Goal: Information Seeking & Learning: Check status

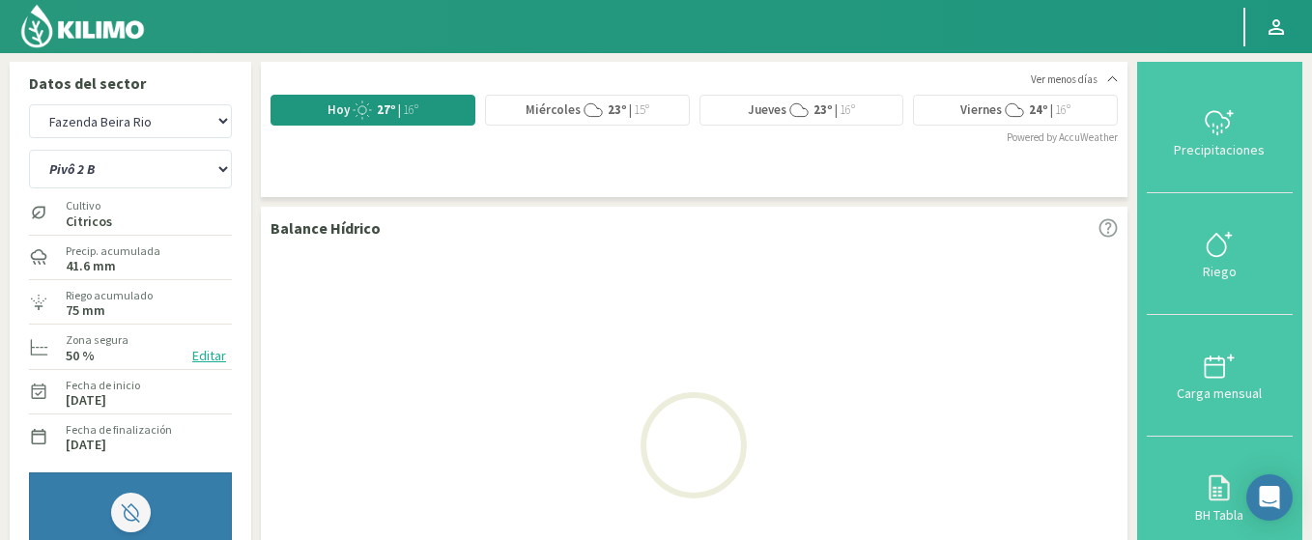
select select "1569: Object"
select select "39: Object"
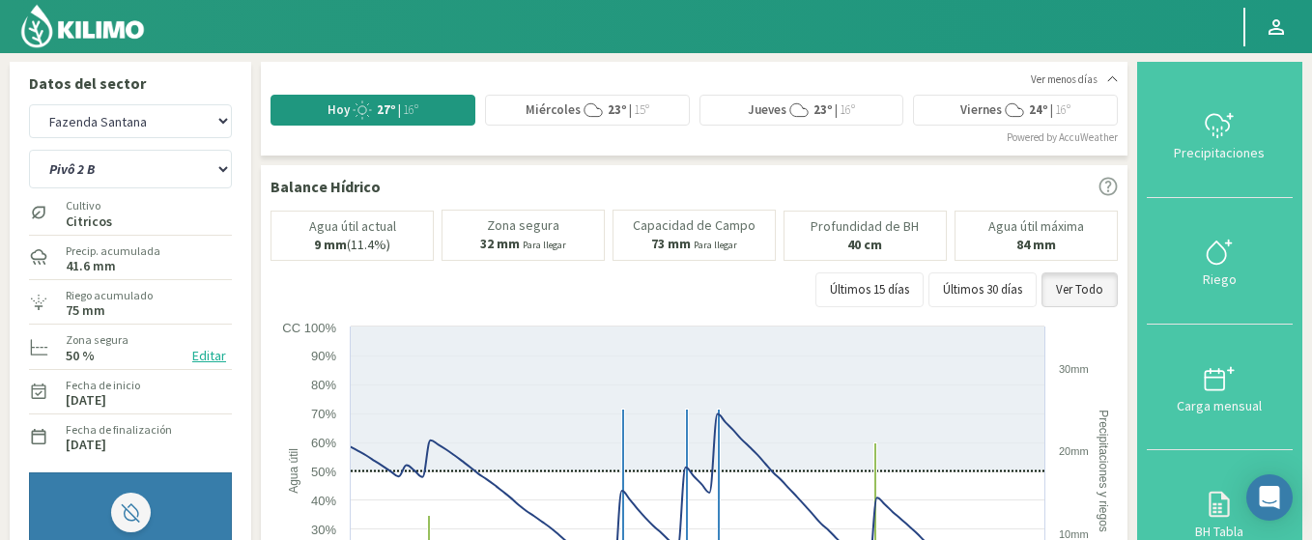
click at [29, 104] on select "Agr. Huertos de Chocalan Agrícola Bakia Agrícola [GEOGRAPHIC_DATA] - IC Agrícol…" at bounding box center [130, 121] width 203 height 34
select select "1865: Object"
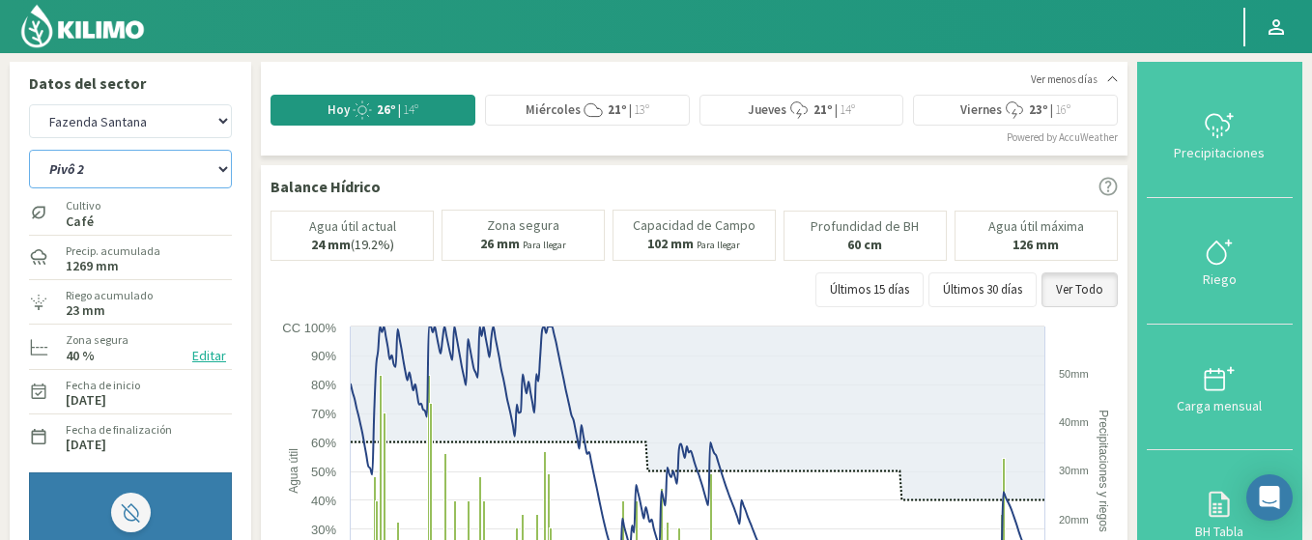
click at [29, 150] on select "Pivô 1 Pivô 2 Pivô 3 Pivô 4 Pivô 5 Talhao 4B Talhão Pedrão" at bounding box center [130, 169] width 203 height 39
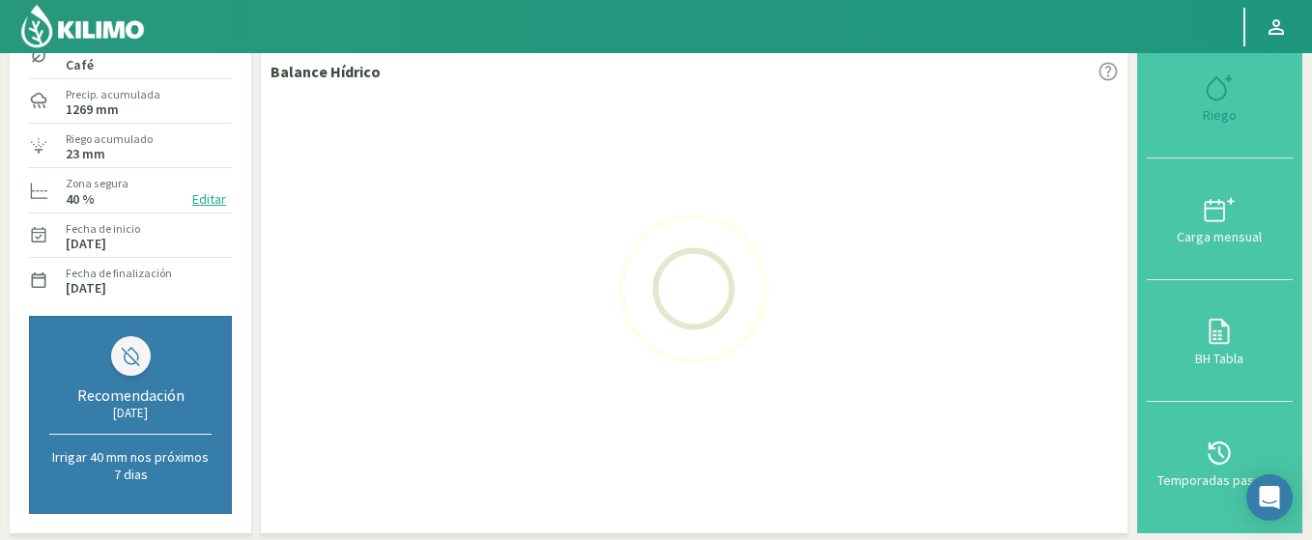
scroll to position [232, 0]
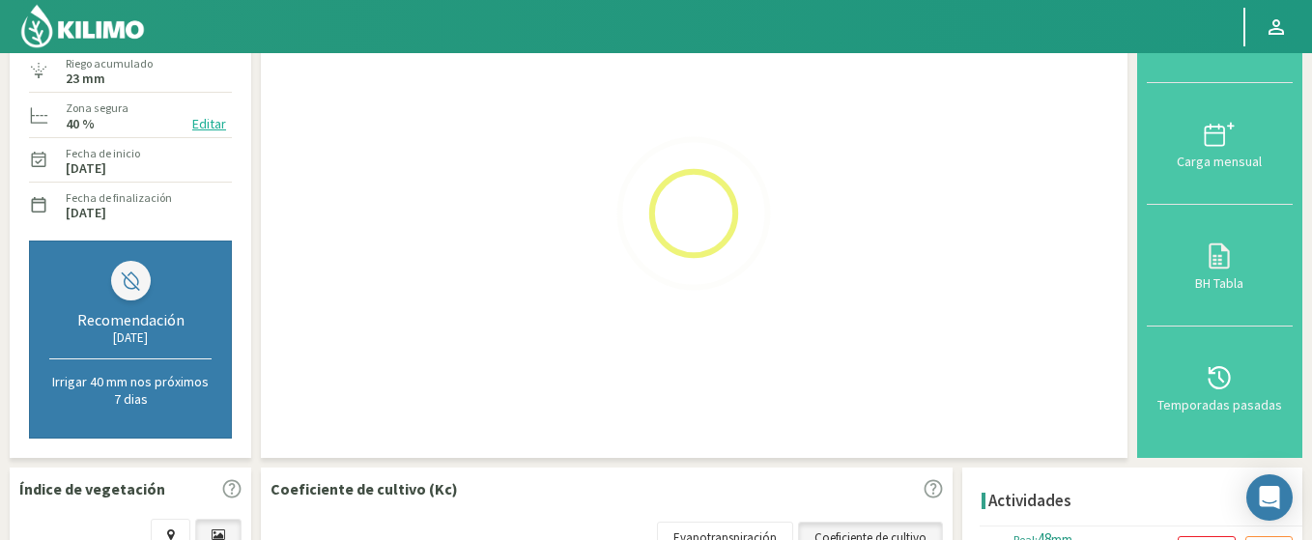
select select "41: Object"
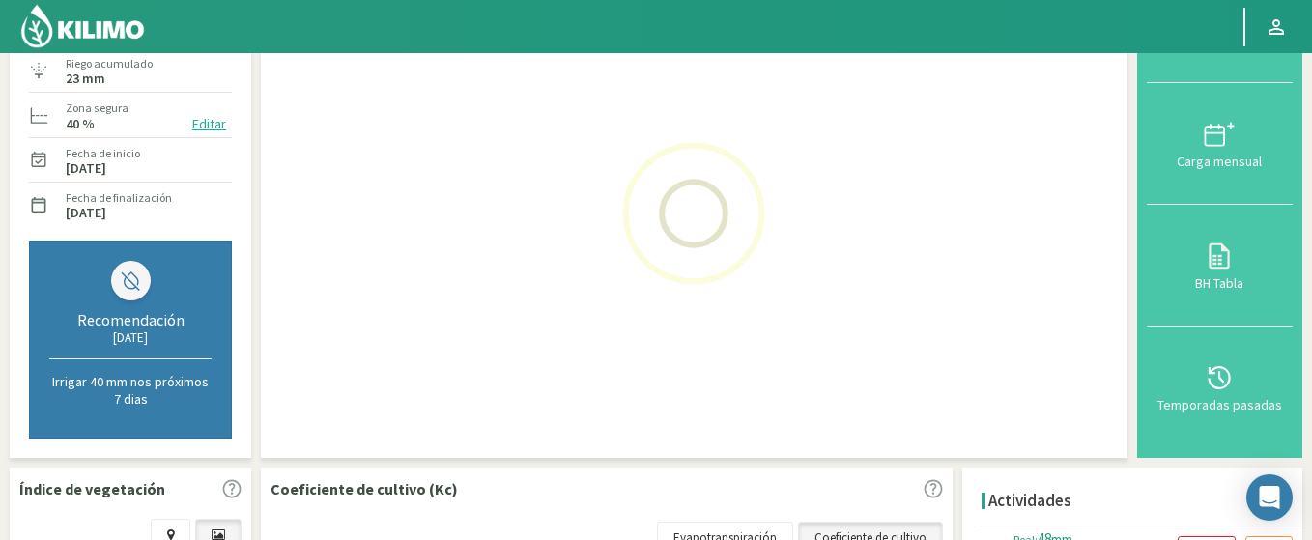
select select "2158: Object"
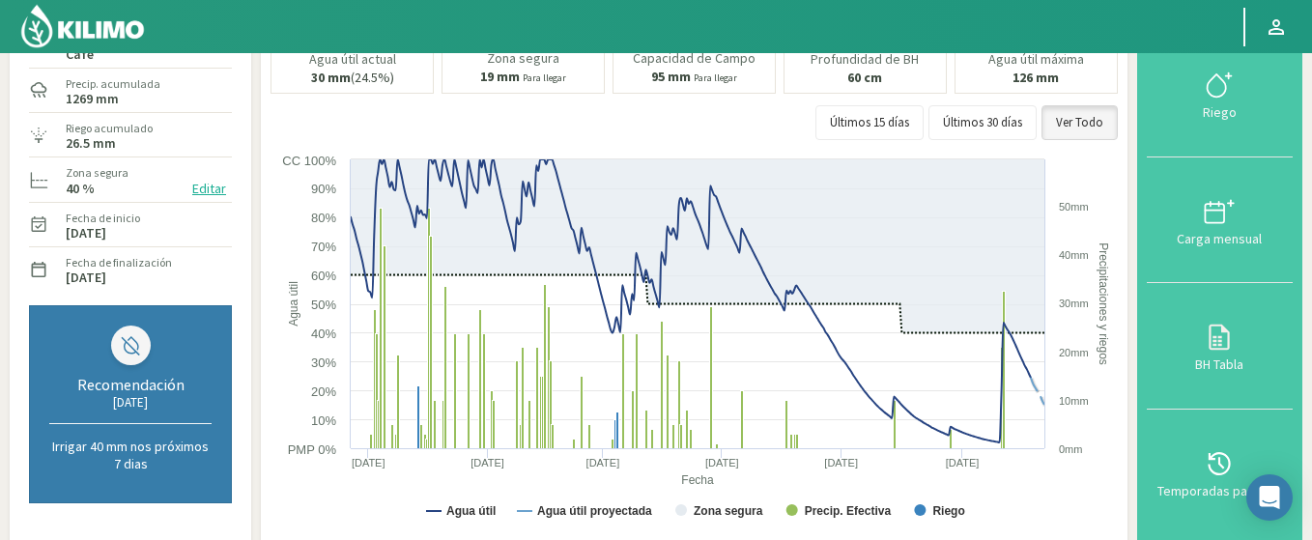
scroll to position [116, 0]
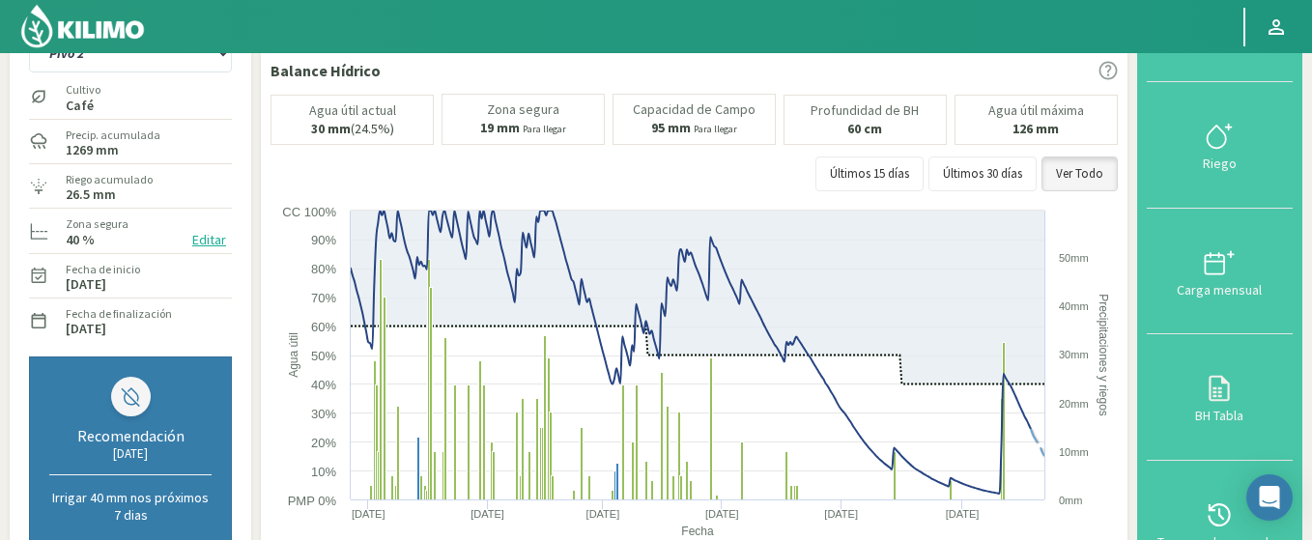
click at [100, 75] on div "Cultivo Café" at bounding box center [83, 96] width 39 height 42
click at [29, 34] on select "Pivô 1 Pivô 2 Pivô 3 Pivô 4 Pivô 5 Talhao 4B Talhão Pedrão" at bounding box center [130, 53] width 203 height 39
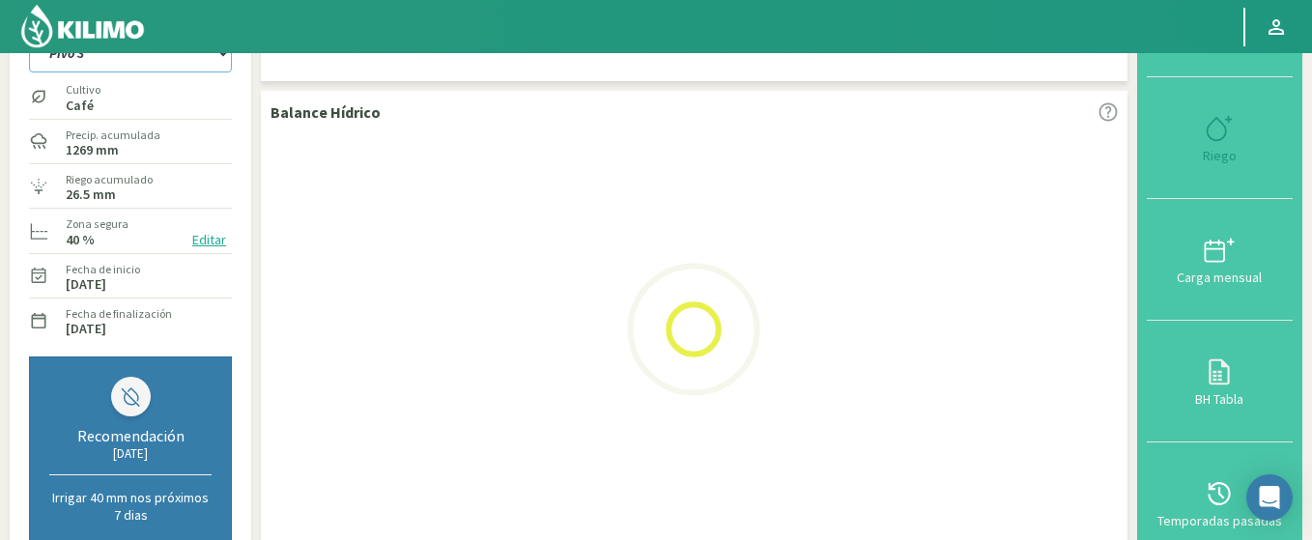
select select "49: Object"
select select "2451: Object"
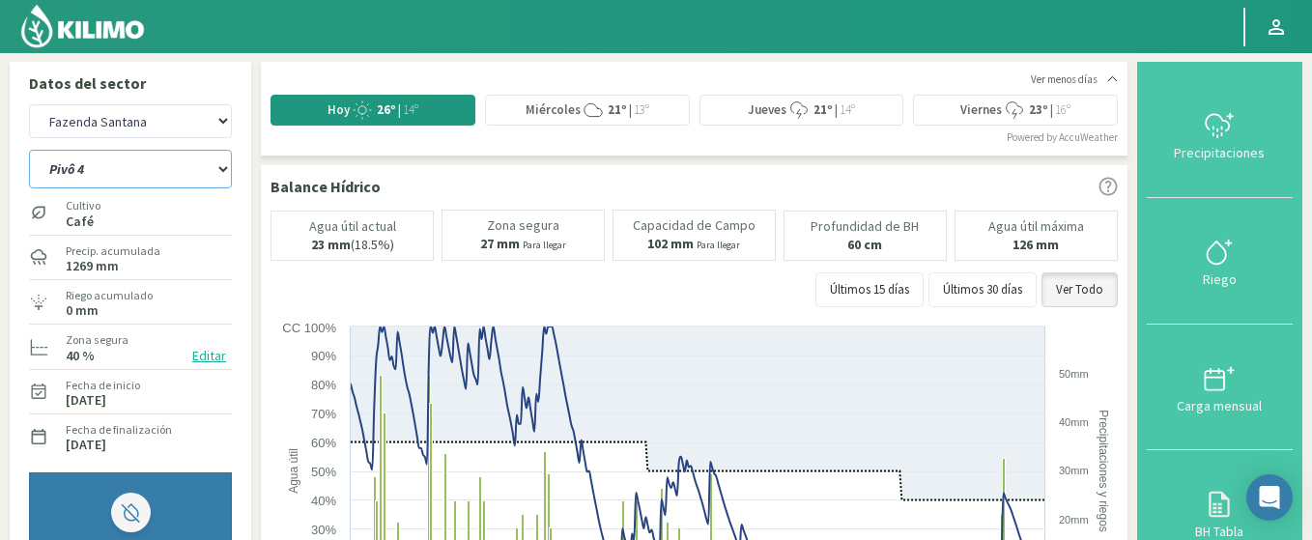
click at [29, 150] on select "Pivô 1 Pivô 2 Pivô 3 Pivô 4 Pivô 5 Talhao 4B Talhão Pedrão" at bounding box center [130, 169] width 203 height 39
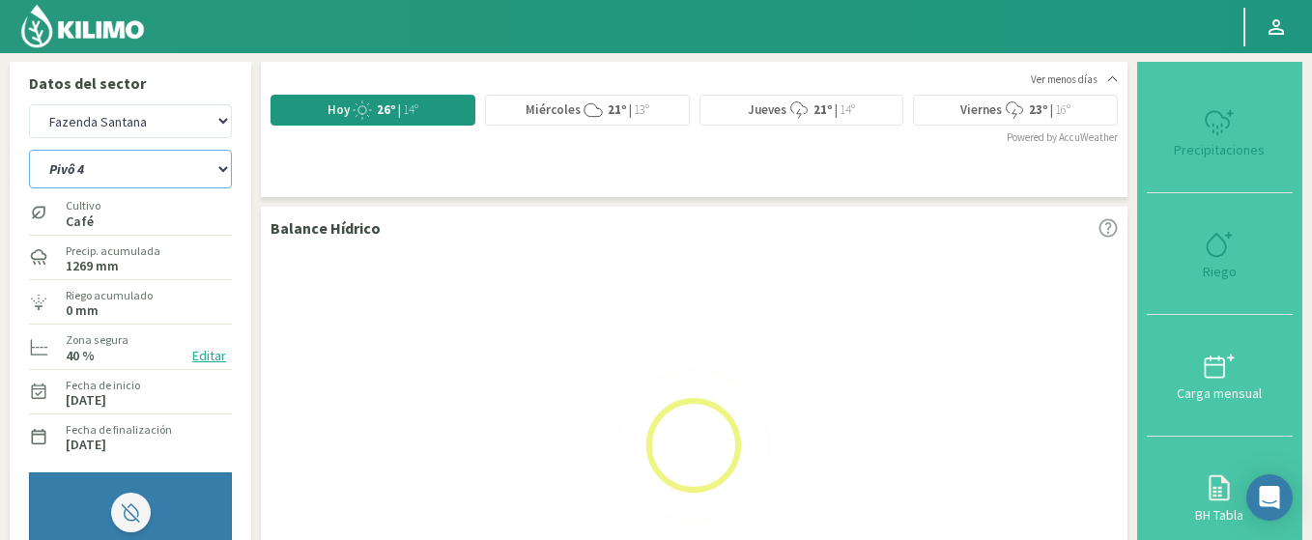
select select "57: Object"
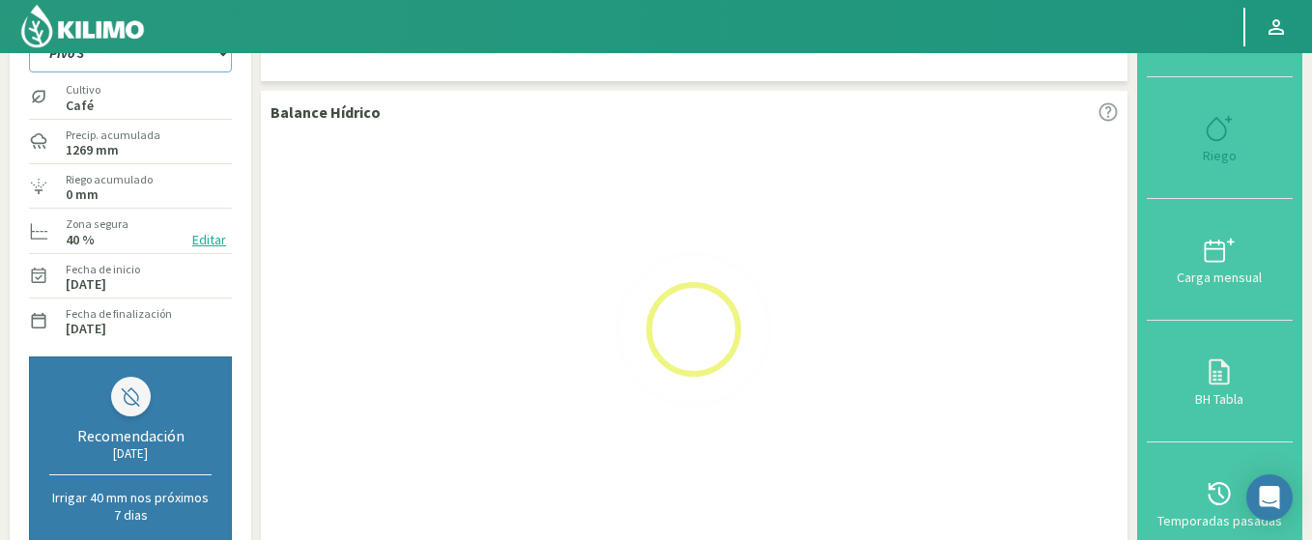
select select "2744: Object"
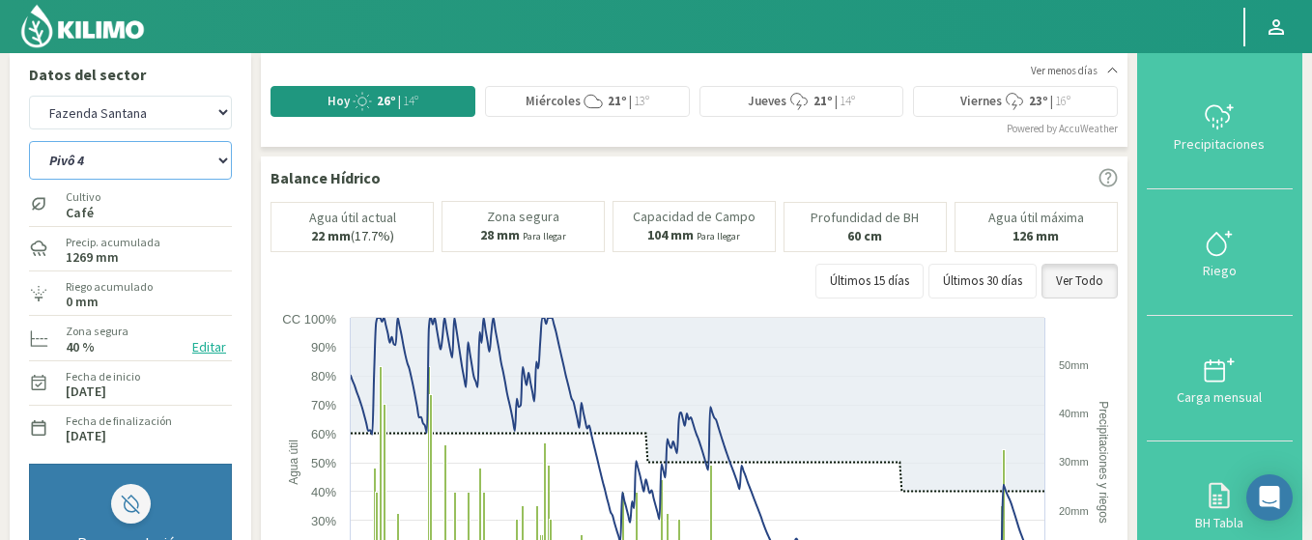
scroll to position [0, 0]
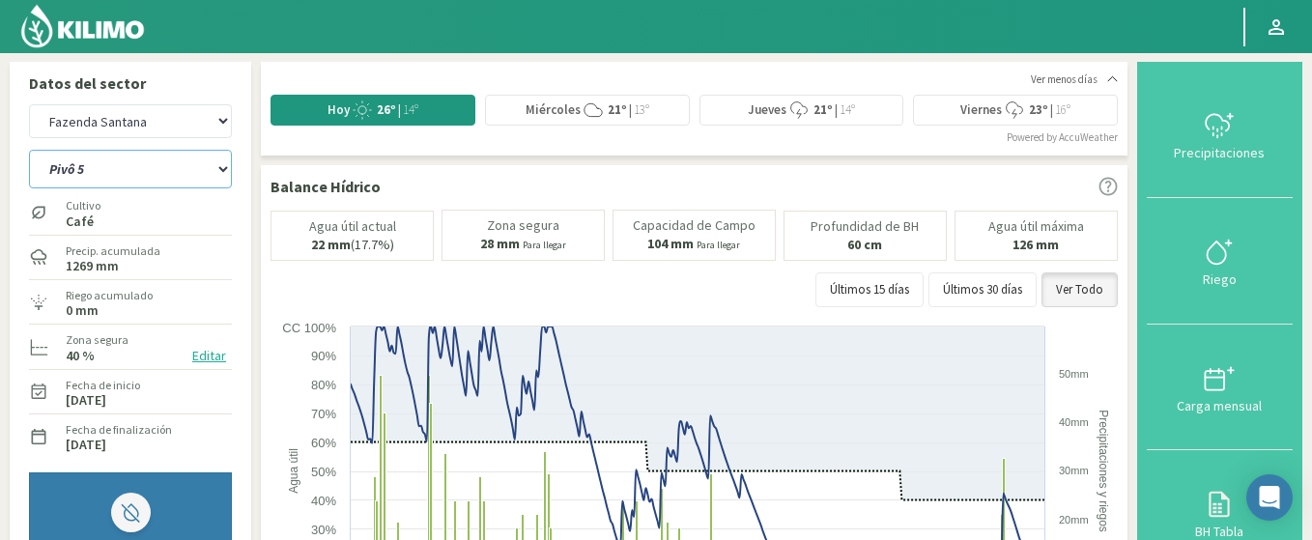
click at [29, 150] on select "Pivô 1 Pivô 2 Pivô 3 Pivô 4 Pivô 5 Talhao 4B Talhão Pedrão" at bounding box center [130, 169] width 203 height 39
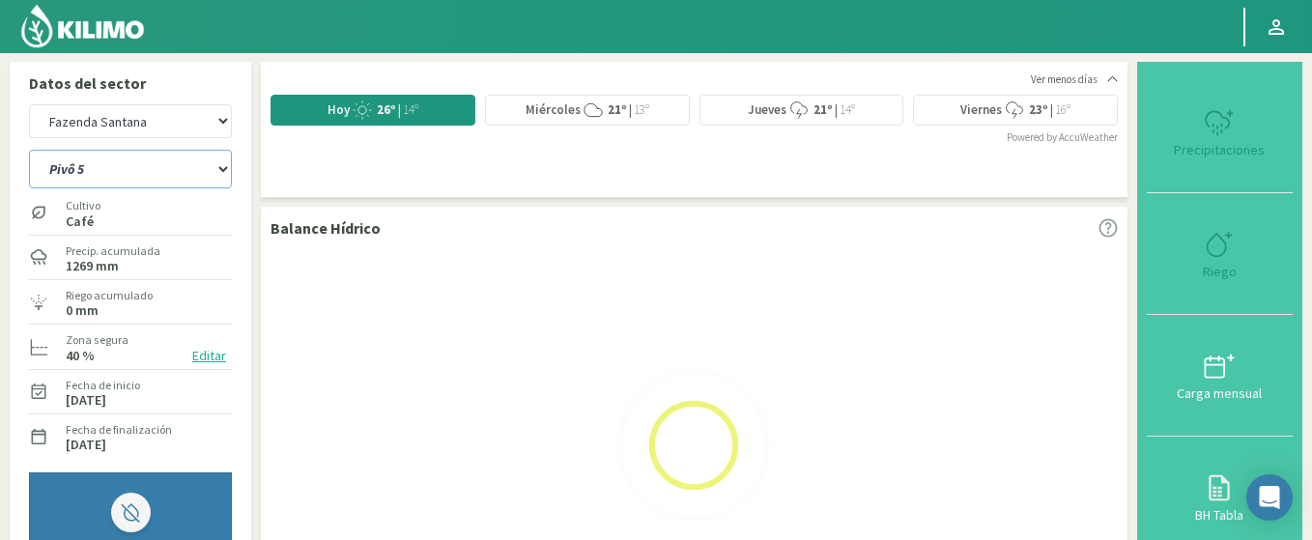
select select "65: Object"
select select "3037: Object"
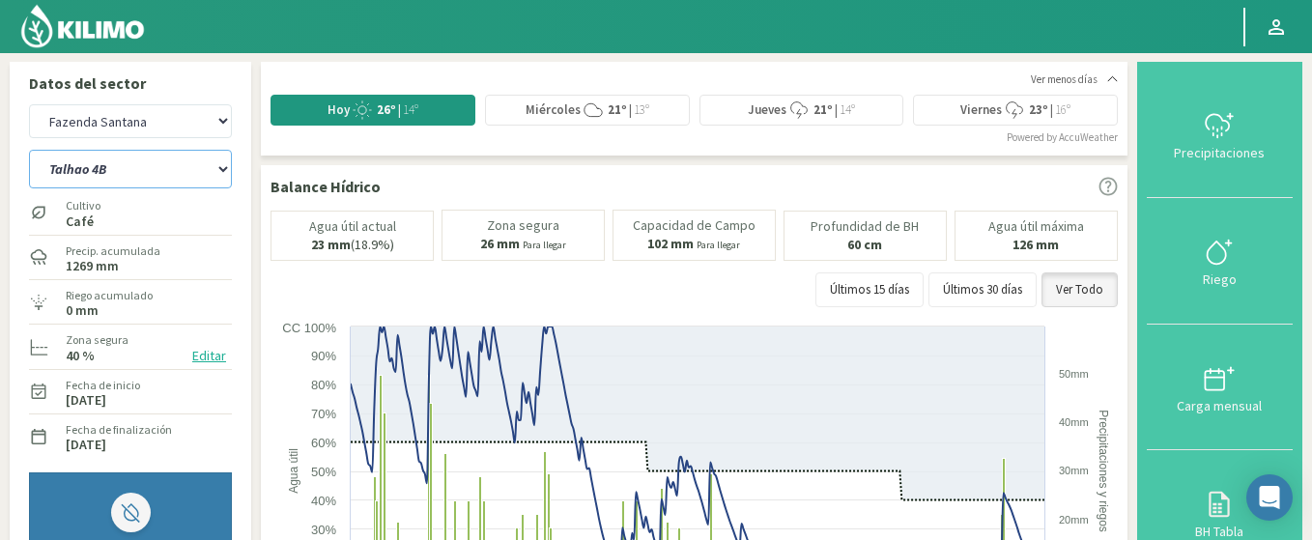
click at [29, 150] on select "Pivô 1 Pivô 2 Pivô 3 Pivô 4 Pivô 5 Talhao 4B Talhão Pedrão" at bounding box center [130, 169] width 203 height 39
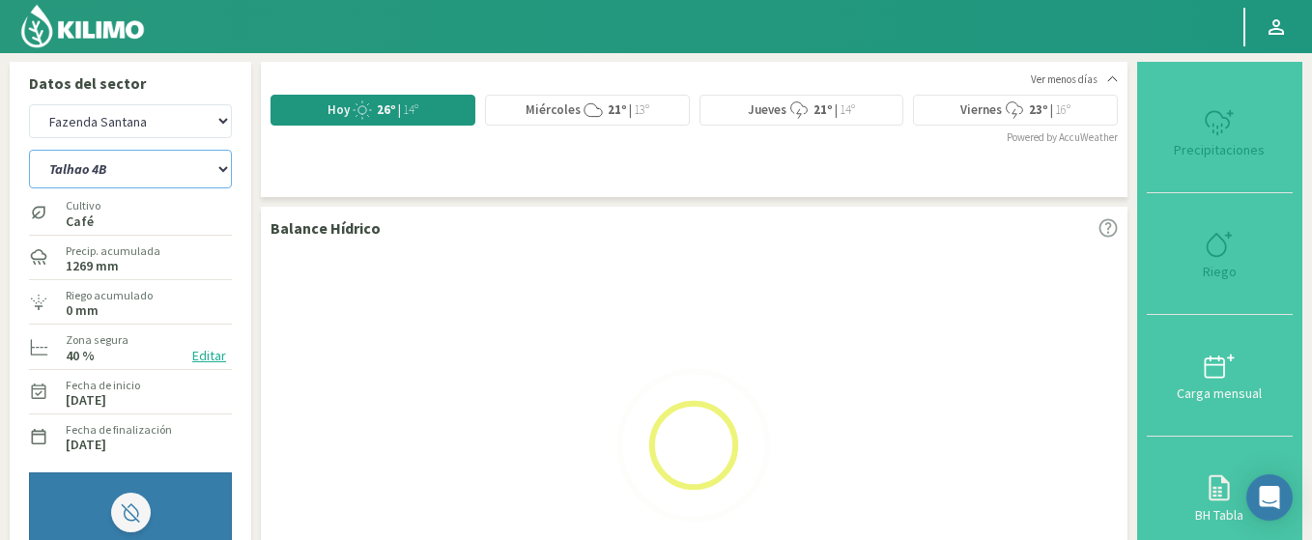
select select "73: Object"
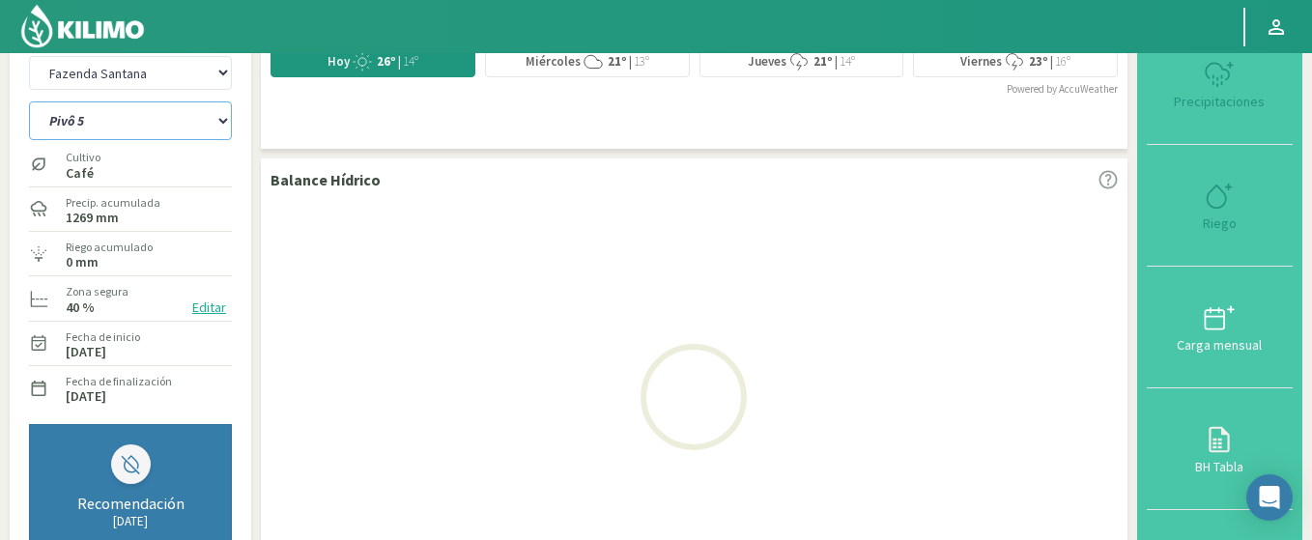
scroll to position [116, 0]
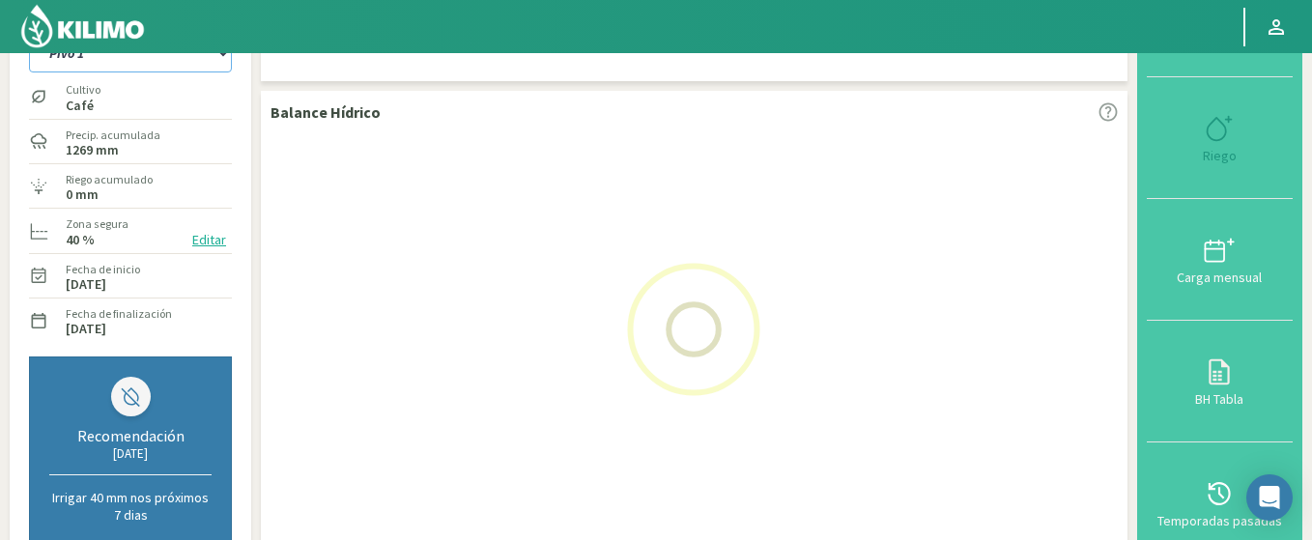
select select "3330: Object"
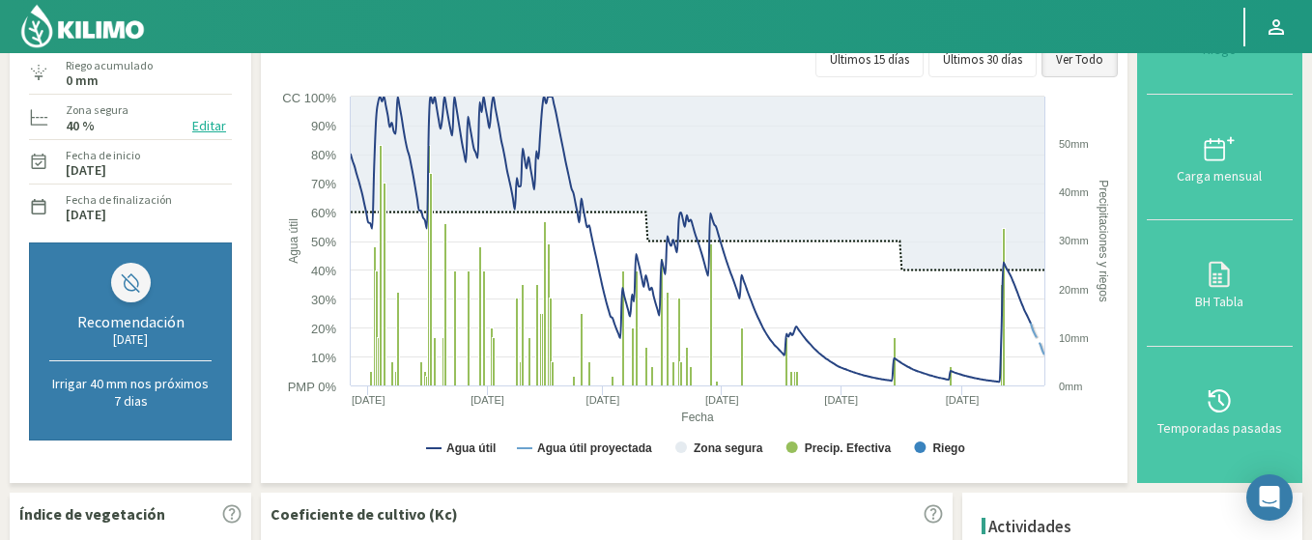
scroll to position [0, 0]
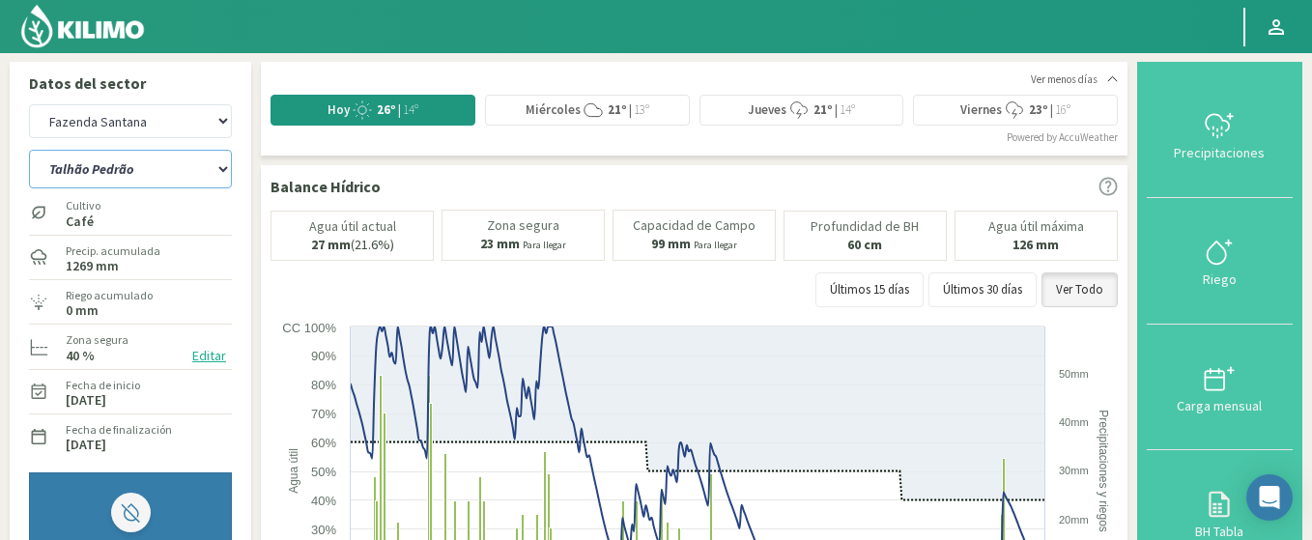
click at [29, 150] on select "Pivô 1 Pivô 2 Pivô 3 Pivô 4 Pivô 5 Talhao 4B Talhão Pedrão" at bounding box center [130, 169] width 203 height 39
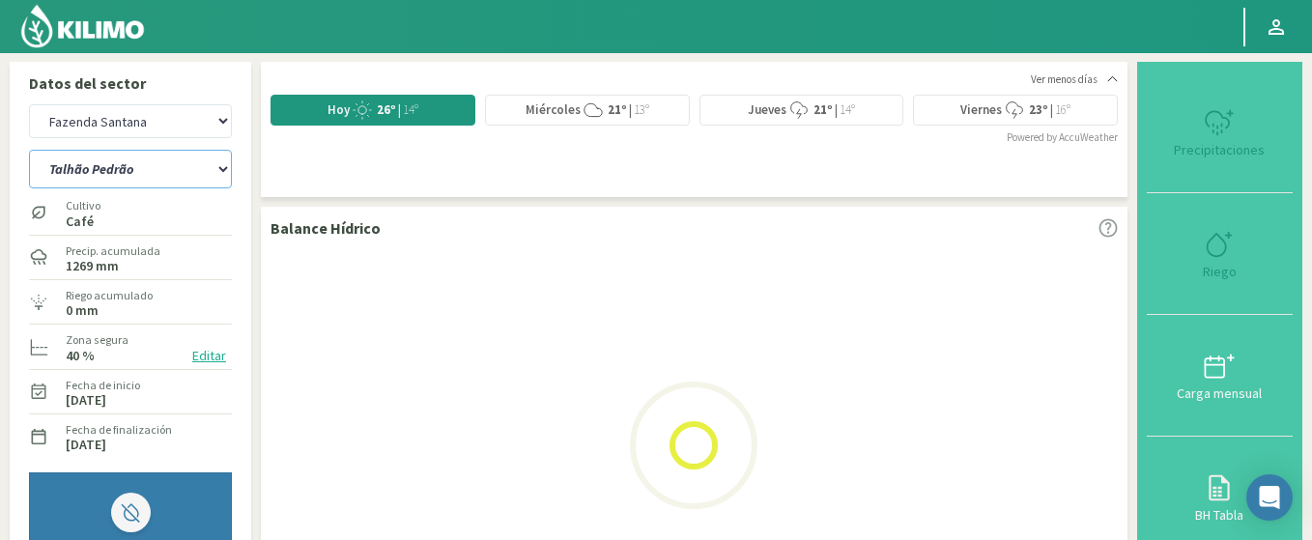
select select "81: Object"
select select "3623: Object"
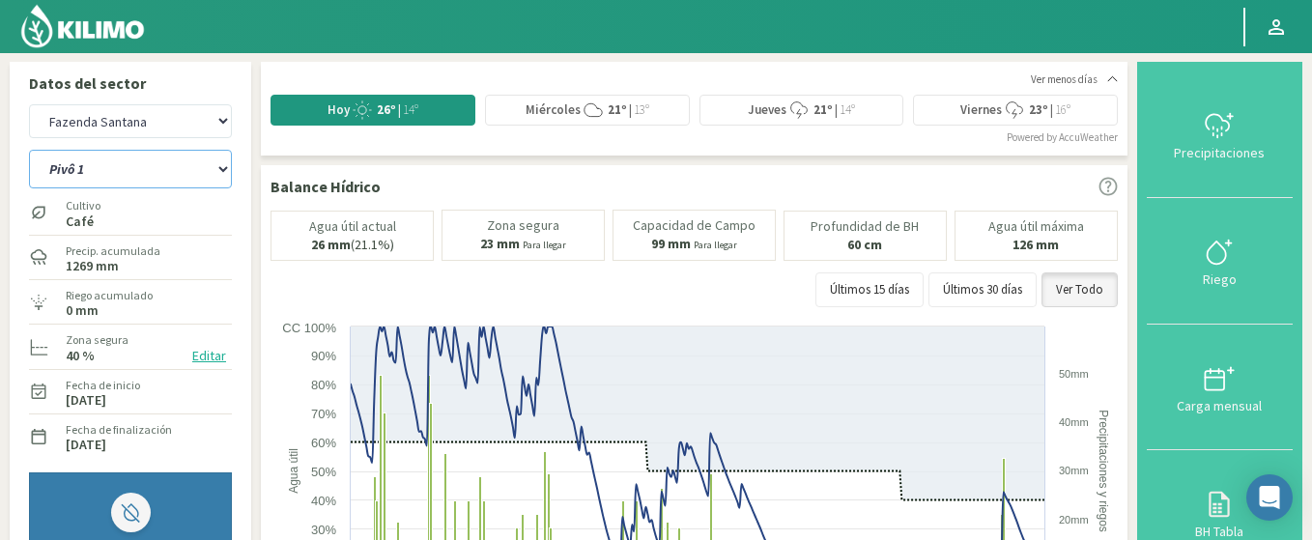
click at [29, 150] on select "Pivô 1 Pivô 2 Pivô 3 Pivô 4 Pivô 5 Talhao 4B Talhão Pedrão" at bounding box center [130, 169] width 203 height 39
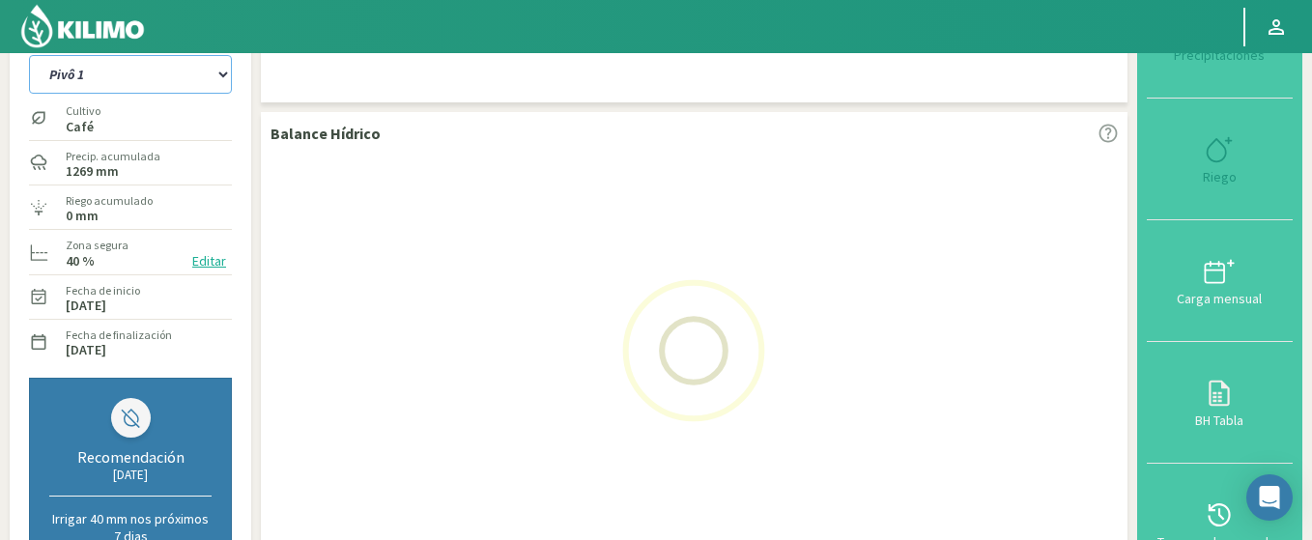
scroll to position [232, 0]
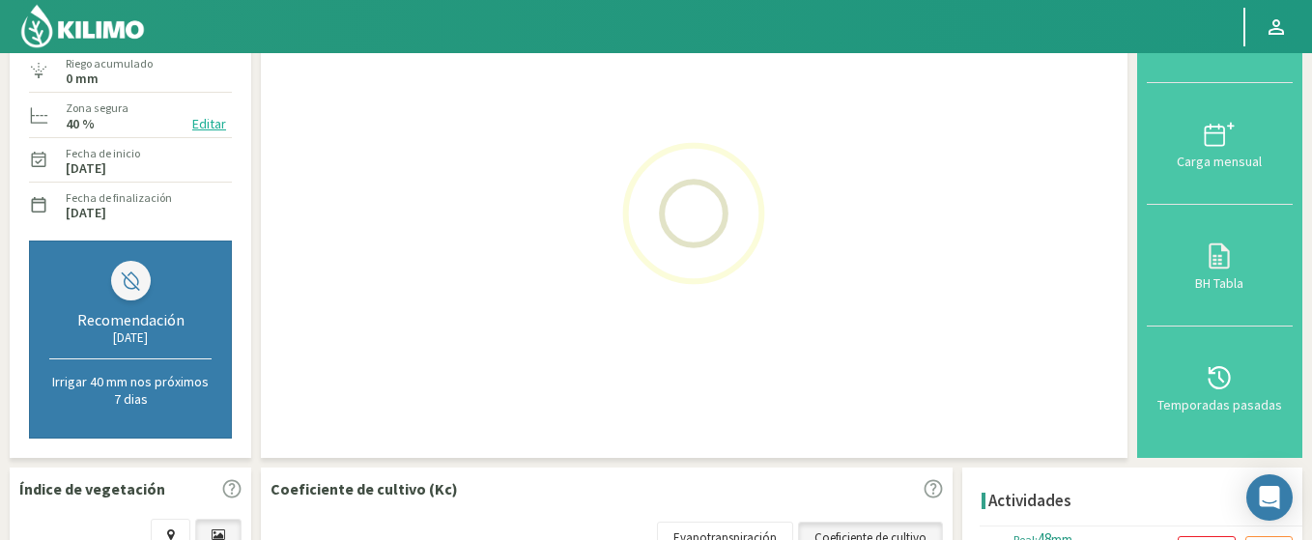
select select "89: Object"
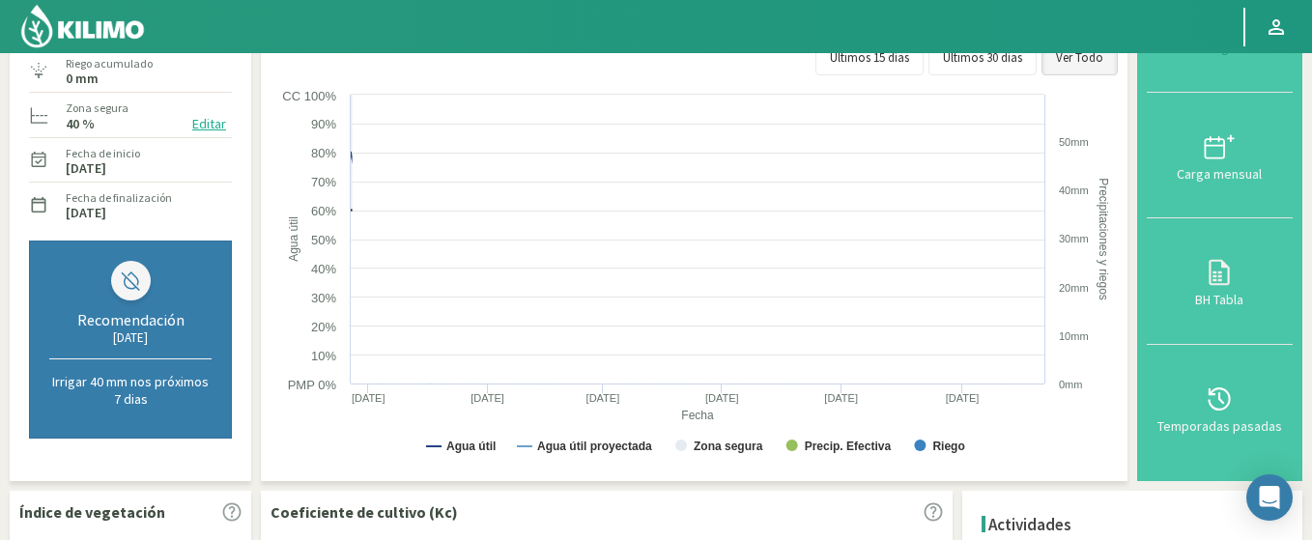
select select "3916: Object"
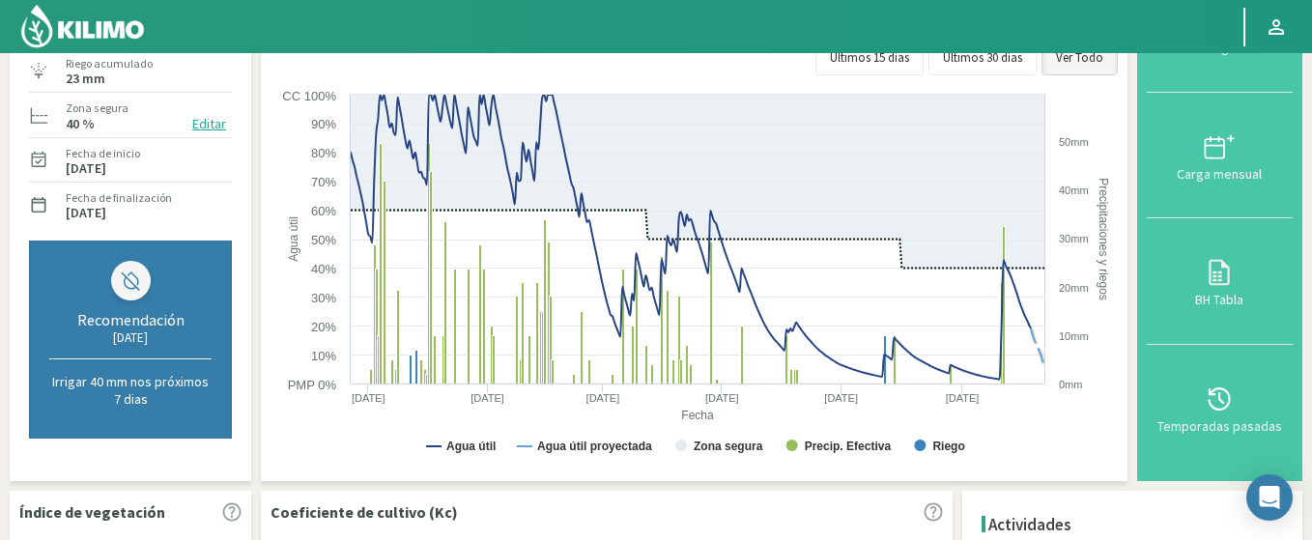
scroll to position [0, 0]
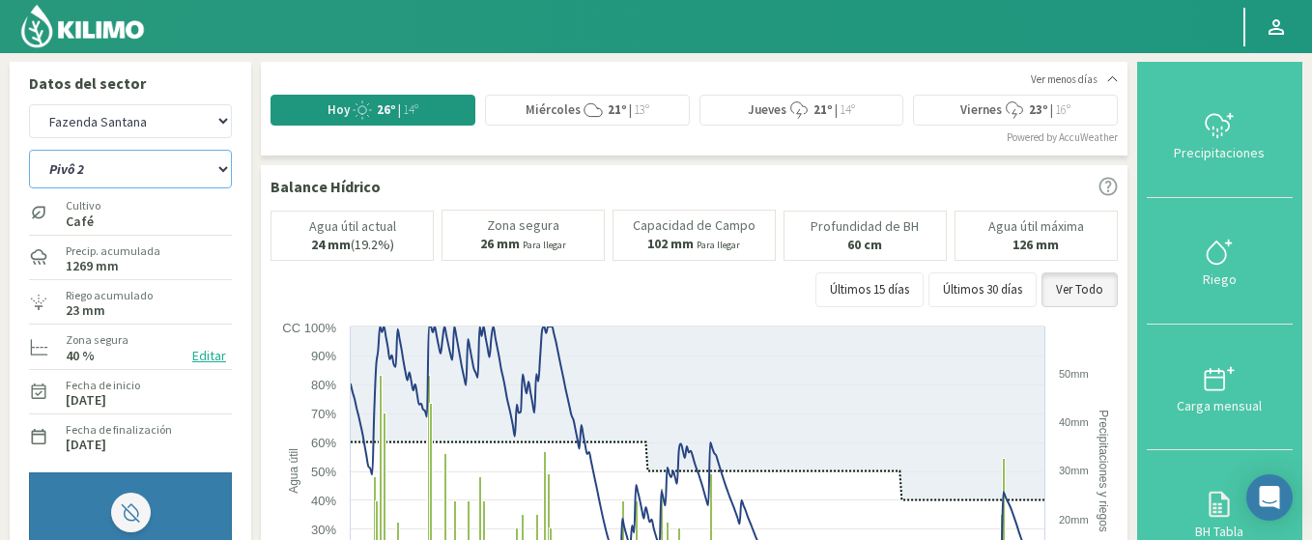
click at [29, 150] on select "Pivô 1 Pivô 2 Pivô 3 Pivô 4 Pivô 5 Talhao 4B Talhão Pedrão" at bounding box center [130, 169] width 203 height 39
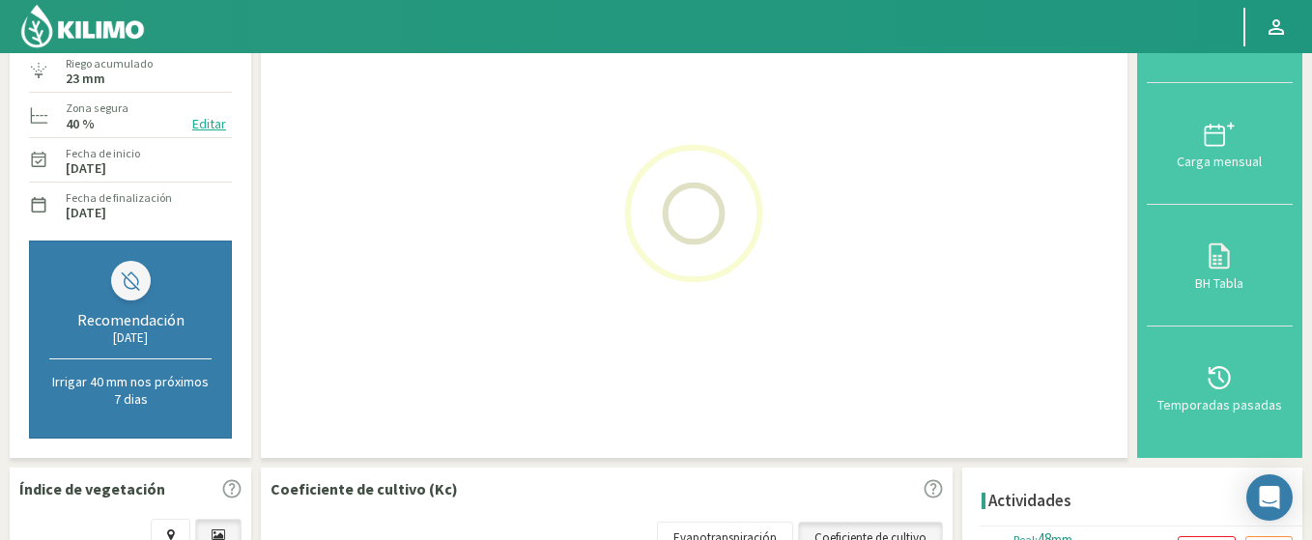
select select "90: Object"
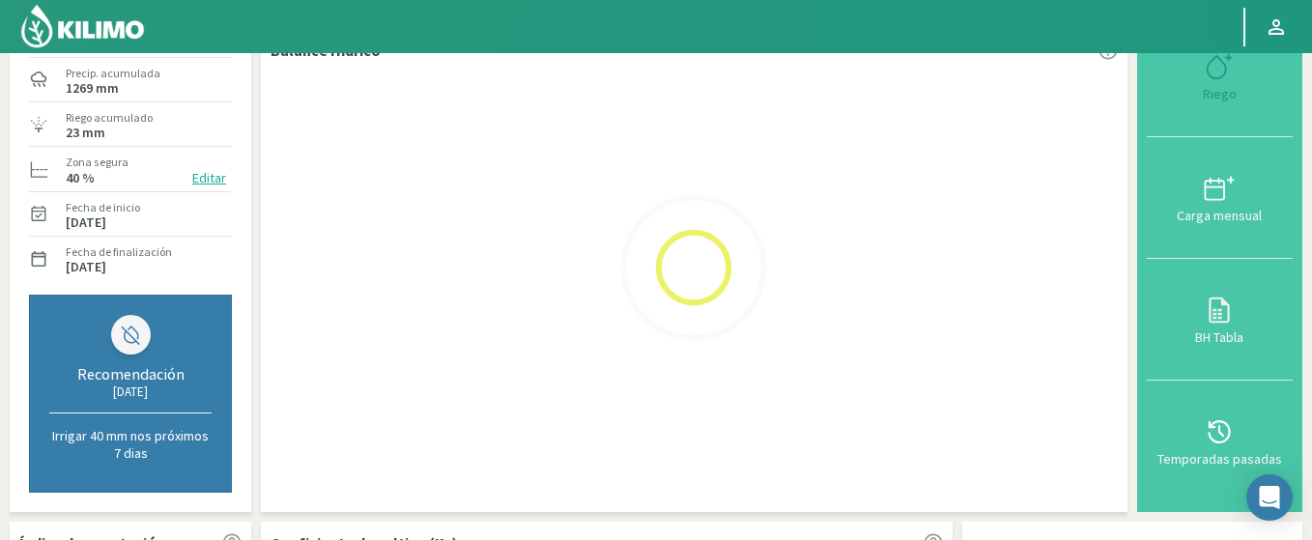
scroll to position [232, 0]
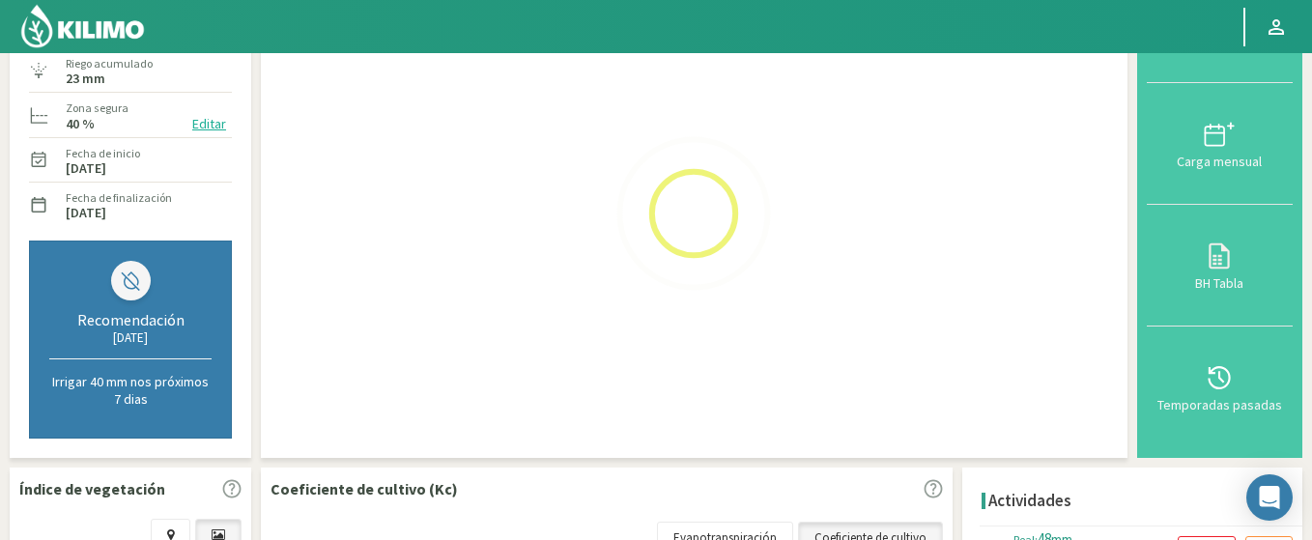
select select "4209: Object"
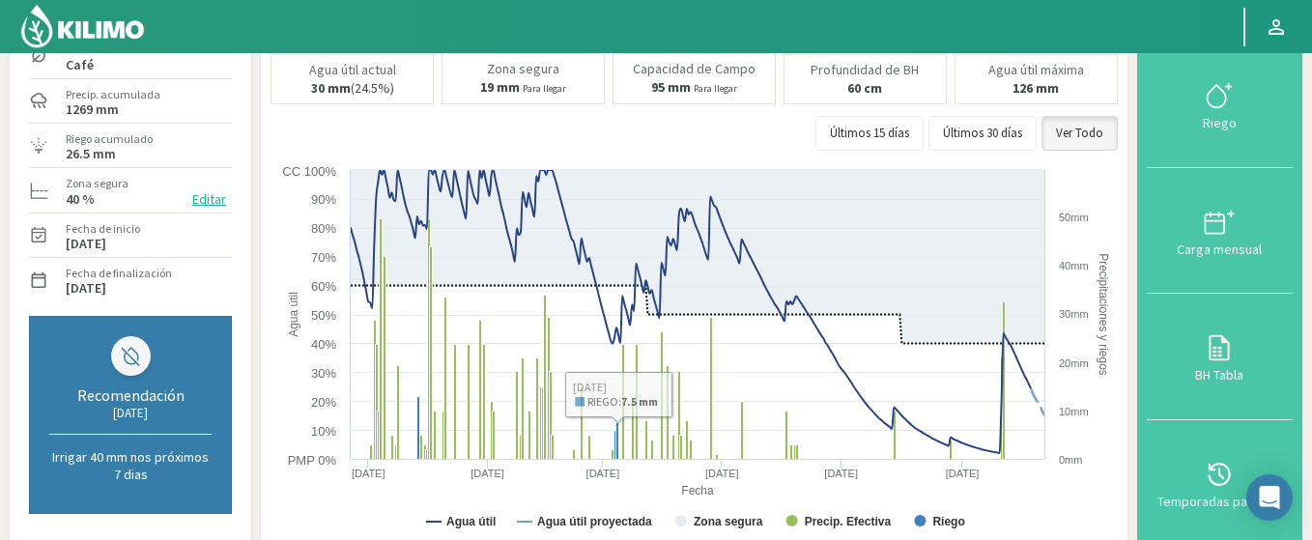
scroll to position [116, 0]
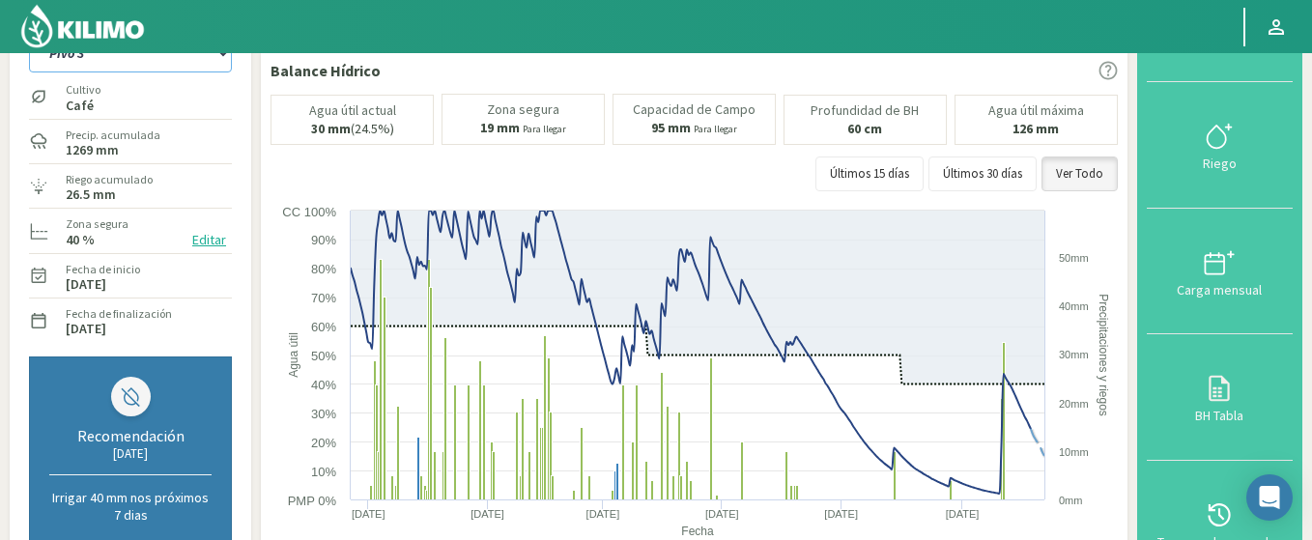
click at [29, 34] on select "Pivô 1 Pivô 2 Pivô 3 Pivô 4 Pivô 5 Talhao 4B Talhão Pedrão" at bounding box center [130, 53] width 203 height 39
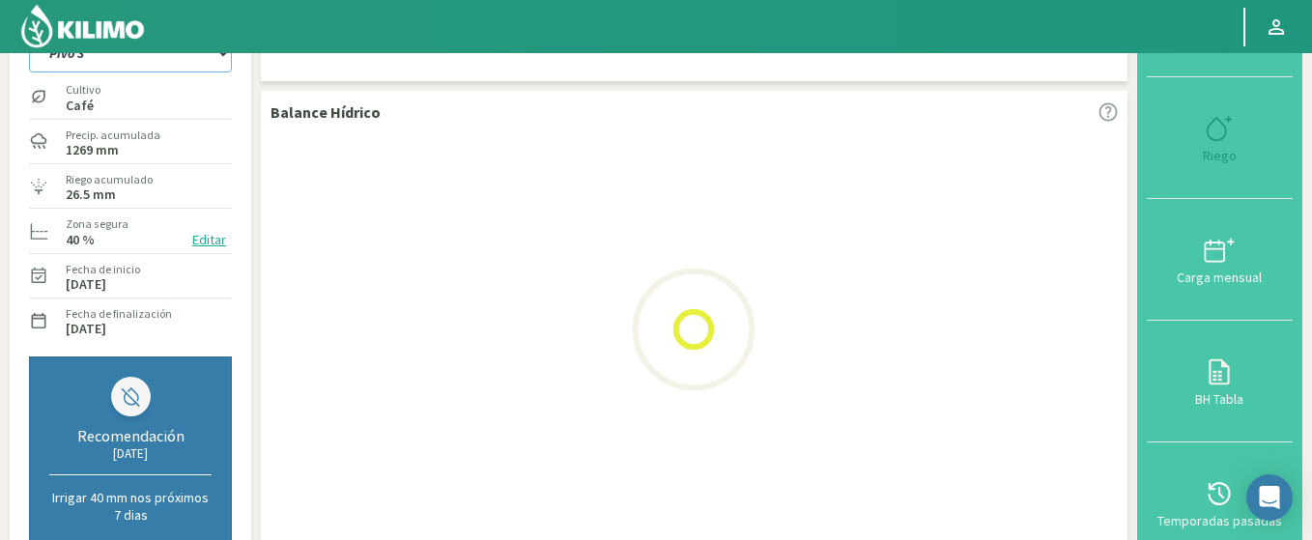
select select "98: Object"
select select "4502: Object"
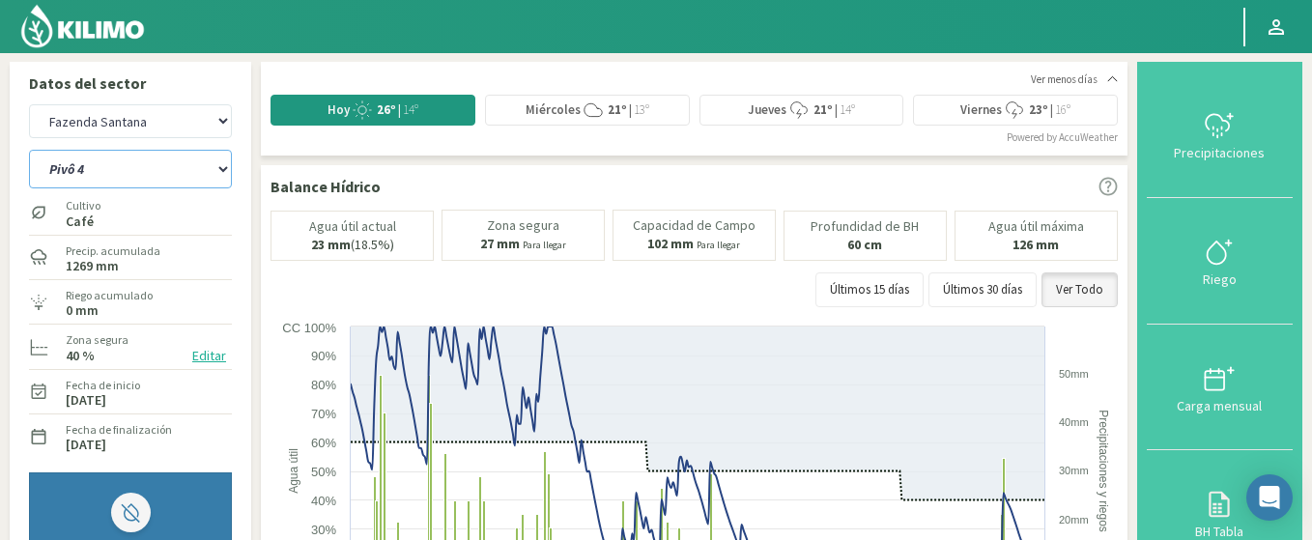
click at [29, 150] on select "Pivô 1 Pivô 2 Pivô 3 Pivô 4 Pivô 5 Talhao 4B Talhão Pedrão" at bounding box center [130, 169] width 203 height 39
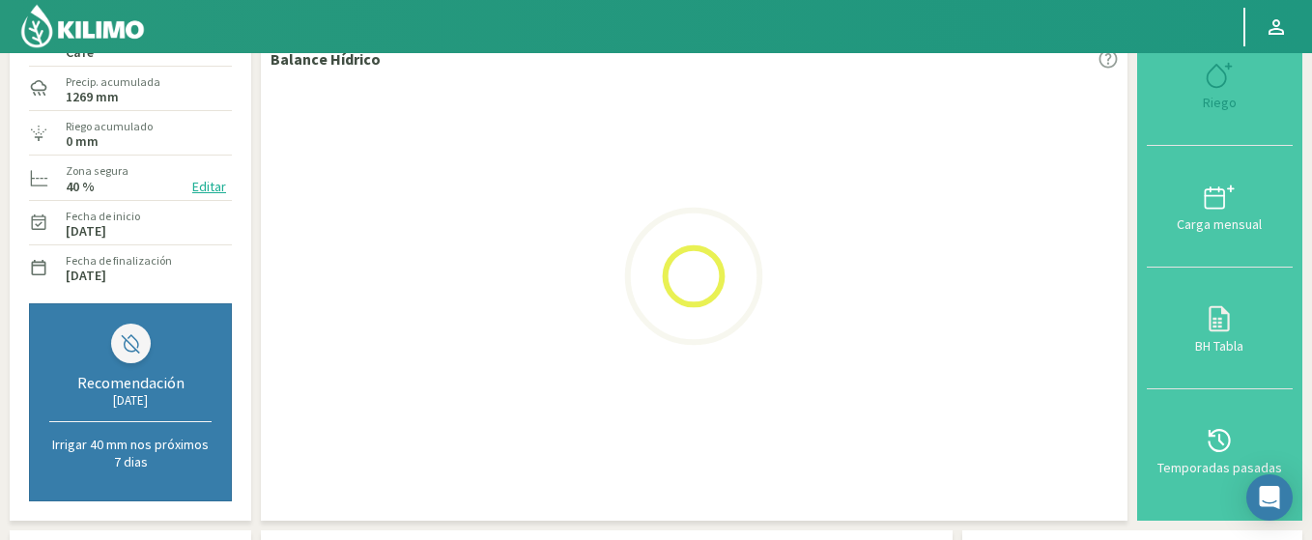
select select "106: Object"
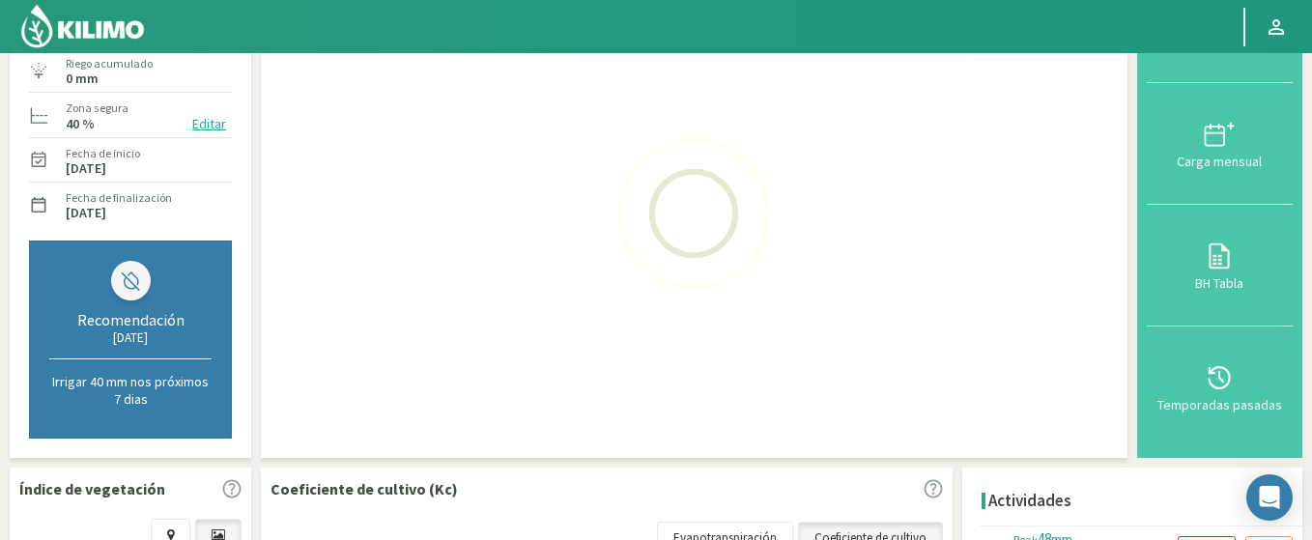
select select "4795: Object"
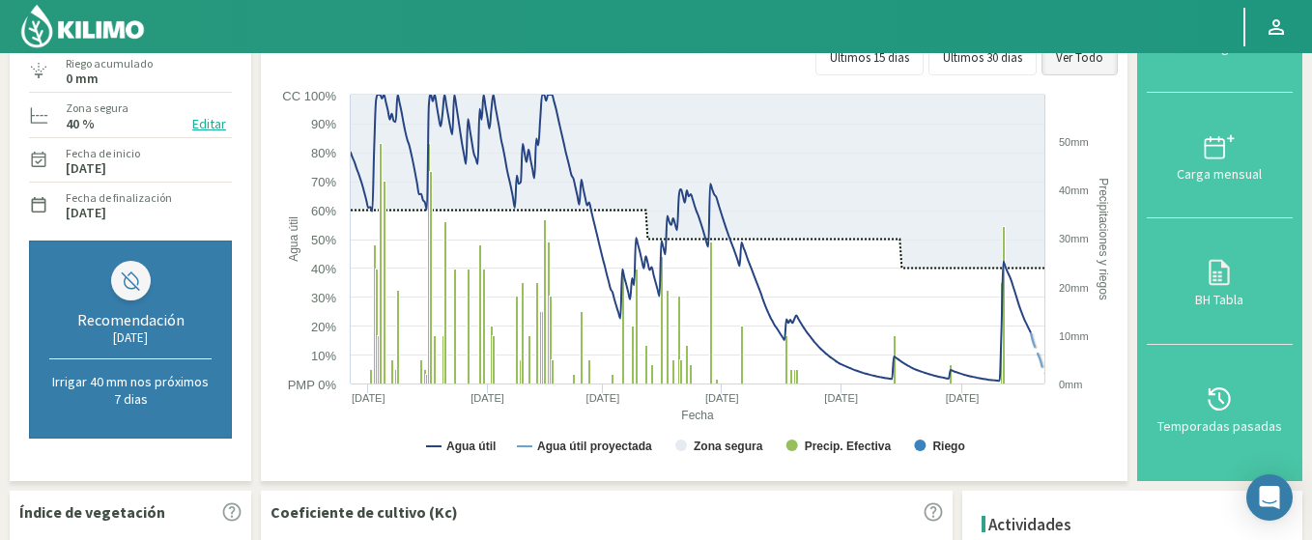
scroll to position [116, 0]
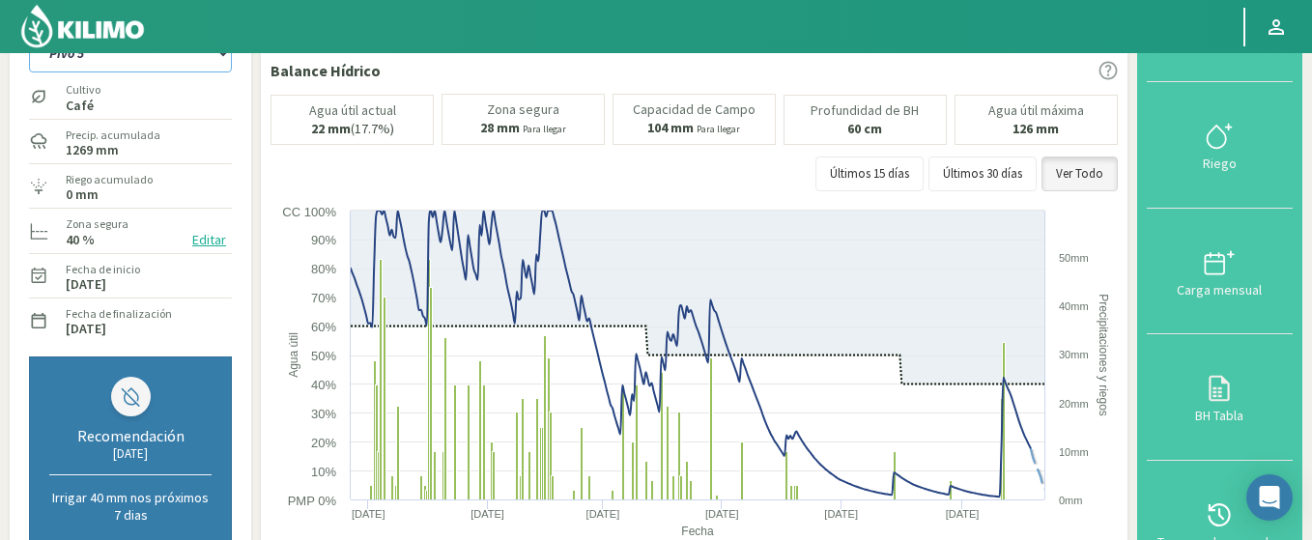
click at [29, 34] on select "Pivô 1 Pivô 2 Pivô 3 Pivô 4 Pivô 5 Talhao 4B Talhão Pedrão" at bounding box center [130, 53] width 203 height 39
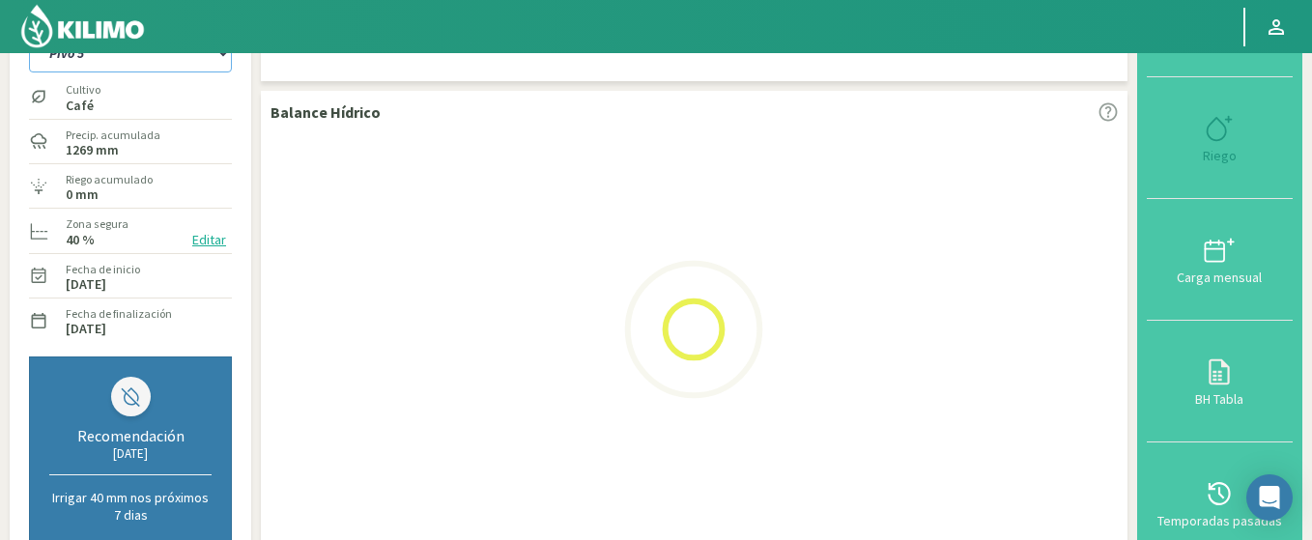
select select "114: Object"
select select "5088: Object"
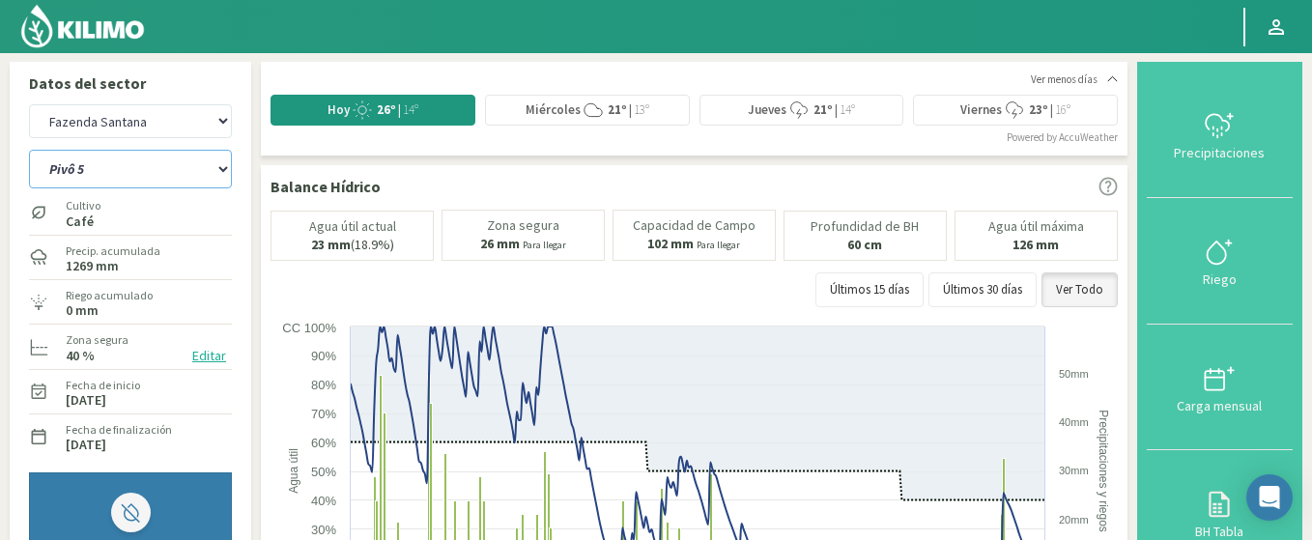
click at [89, 157] on select "Pivô 1 Pivô 2 Pivô 3 Pivô 4 Pivô 5 Talhao 4B Talhão Pedrão" at bounding box center [130, 169] width 203 height 39
click at [29, 150] on select "Pivô 1 Pivô 2 Pivô 3 Pivô 4 Pivô 5 Talhao 4B Talhão Pedrão" at bounding box center [130, 169] width 203 height 39
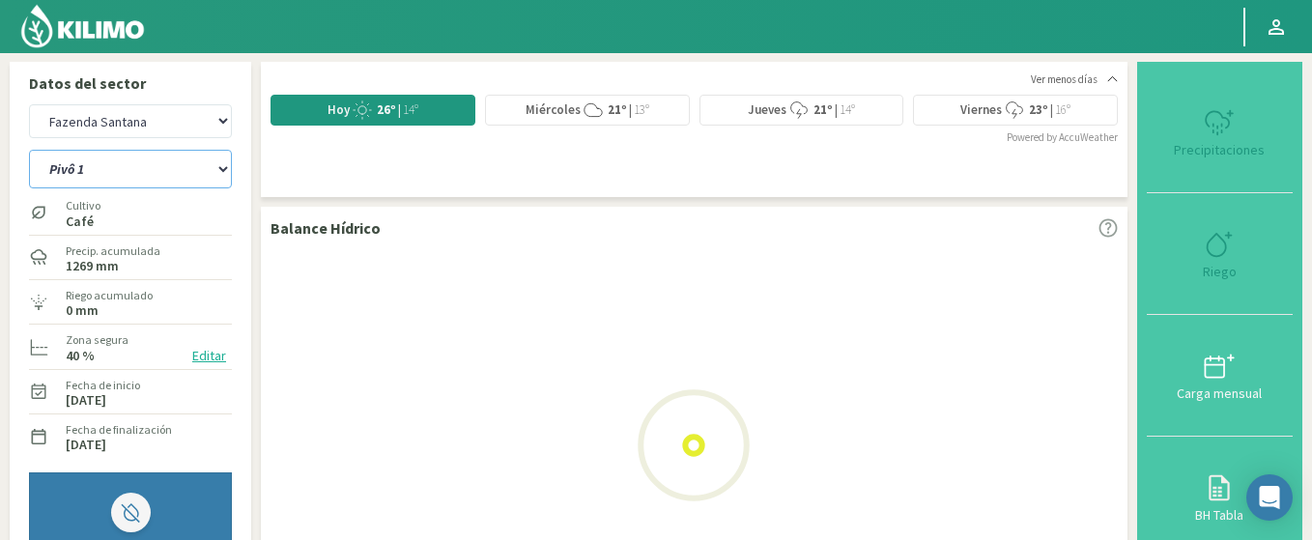
select select "122: Object"
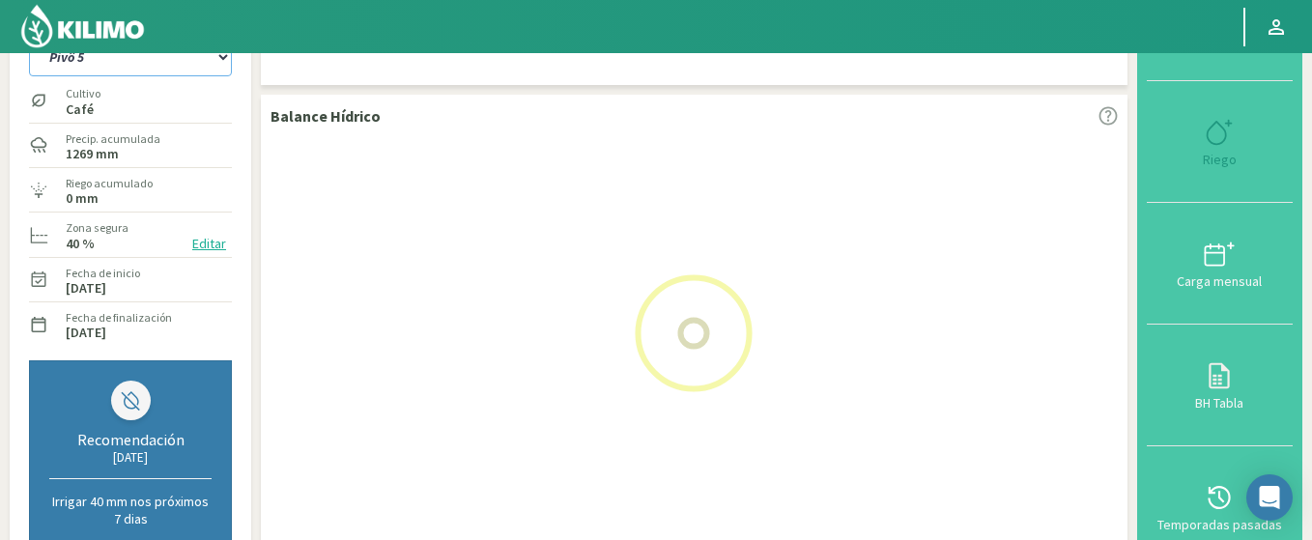
scroll to position [232, 0]
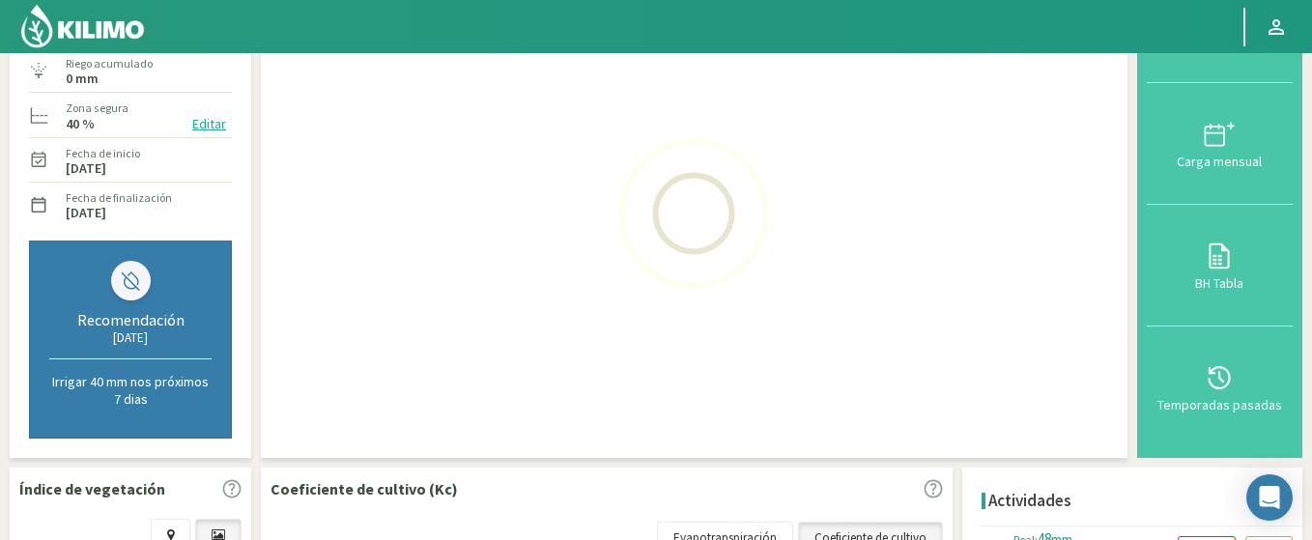
select select "5381: Object"
select select "125: Object"
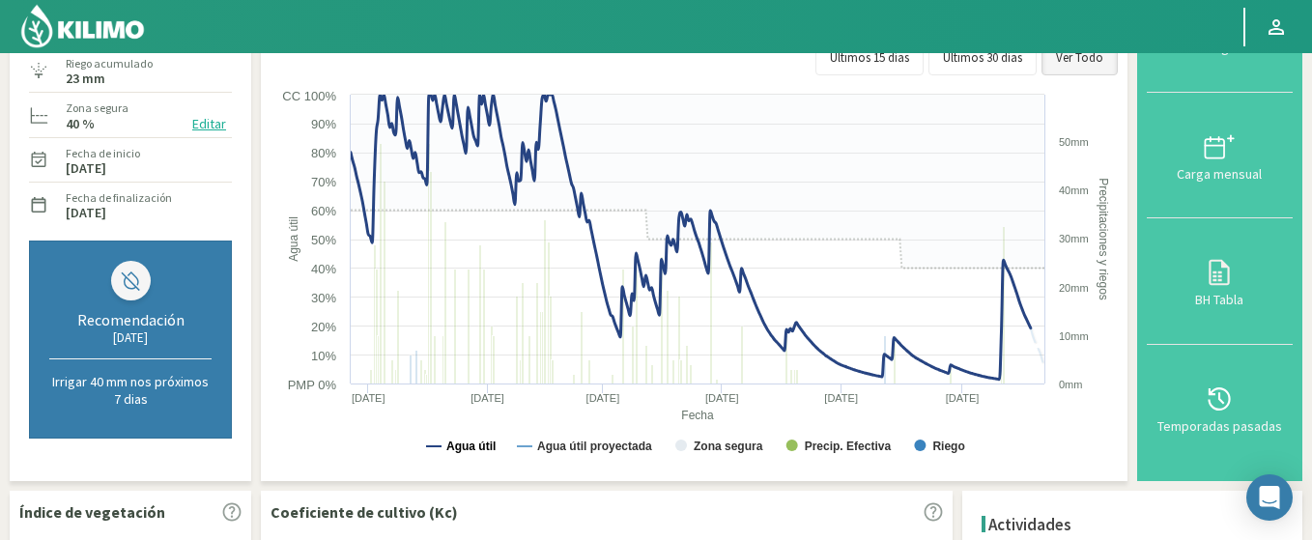
click at [477, 446] on text "Agua útil" at bounding box center [470, 447] width 49 height 14
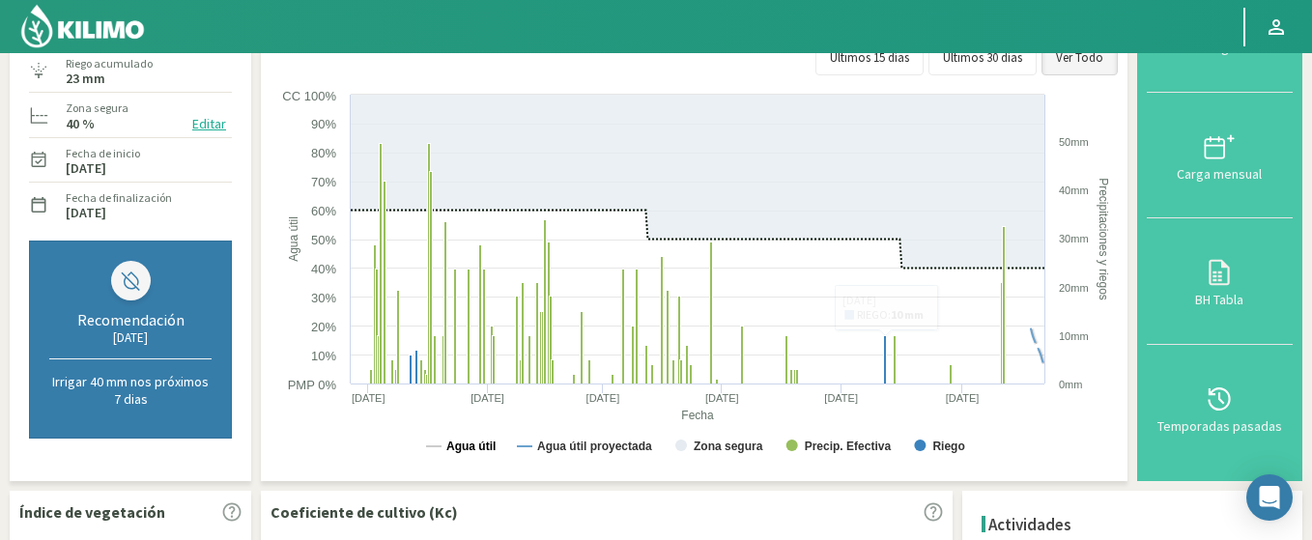
click at [485, 450] on text "Agua útil" at bounding box center [470, 447] width 49 height 14
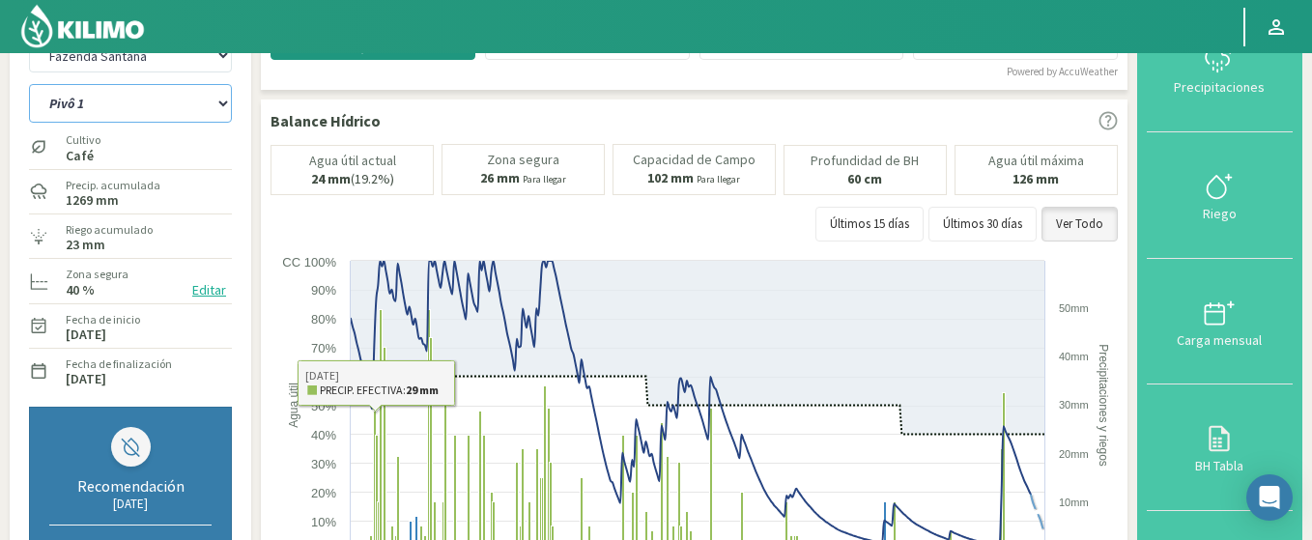
scroll to position [0, 0]
